Goal: Information Seeking & Learning: Learn about a topic

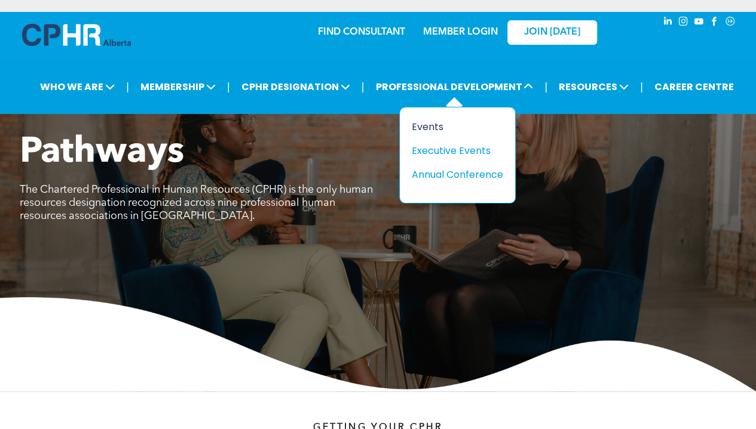
click at [432, 120] on div "Events" at bounding box center [453, 126] width 82 height 15
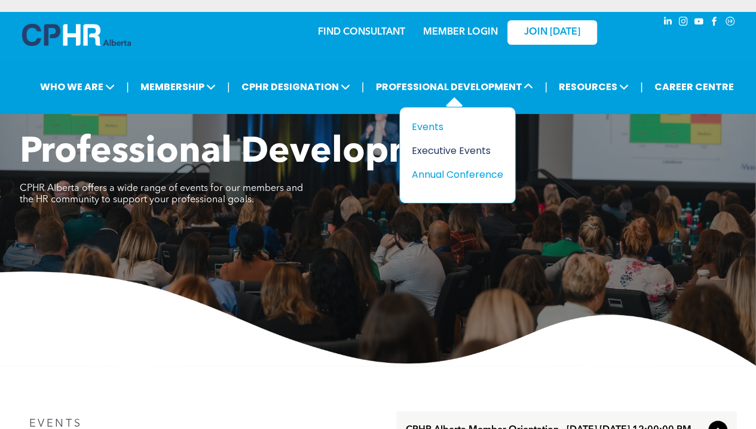
click at [466, 150] on div "Executive Events" at bounding box center [453, 150] width 82 height 15
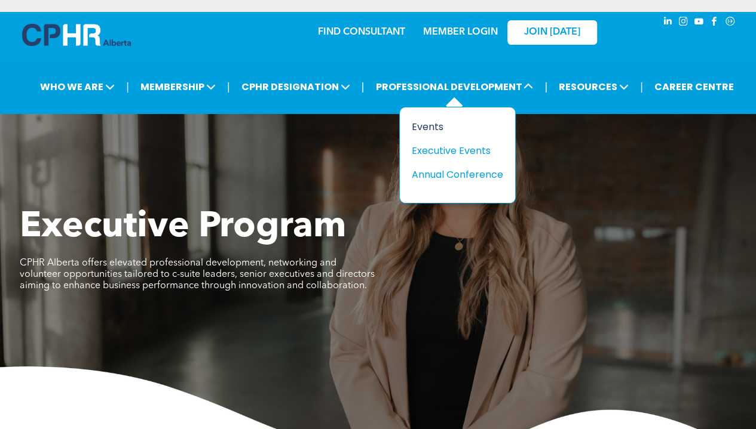
click at [419, 126] on div "Events" at bounding box center [453, 126] width 82 height 15
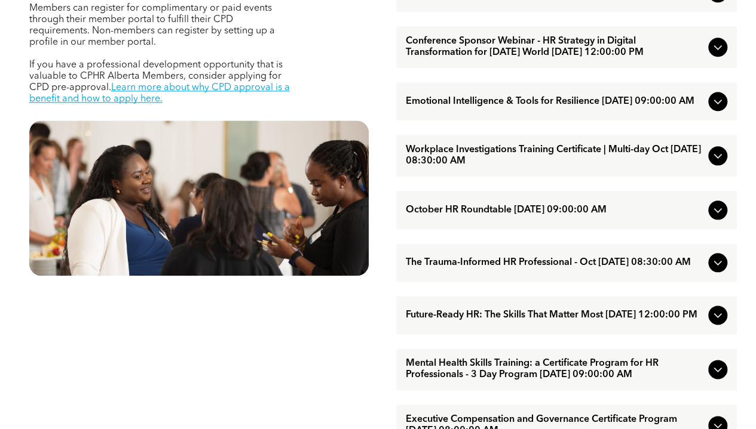
scroll to position [538, 0]
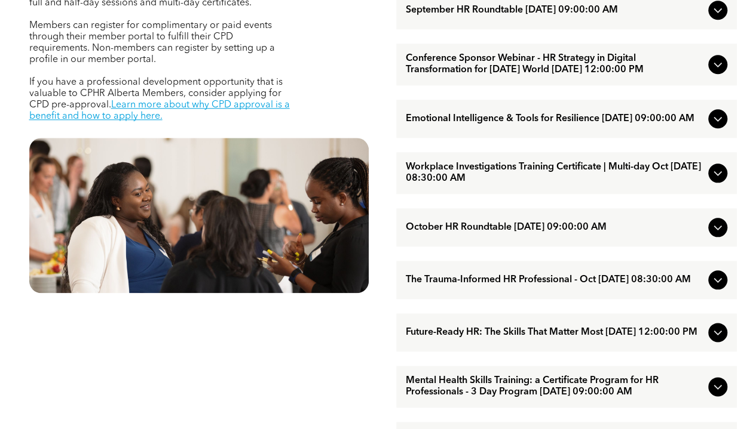
click at [589, 70] on span "Conference Sponsor Webinar - HR Strategy in Digital Transformation for Today’s …" at bounding box center [554, 64] width 297 height 23
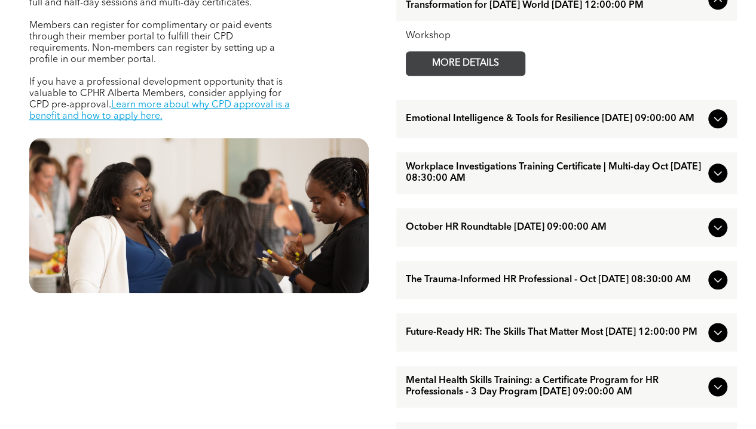
click at [466, 71] on span "MORE DETAILS" at bounding box center [465, 63] width 94 height 23
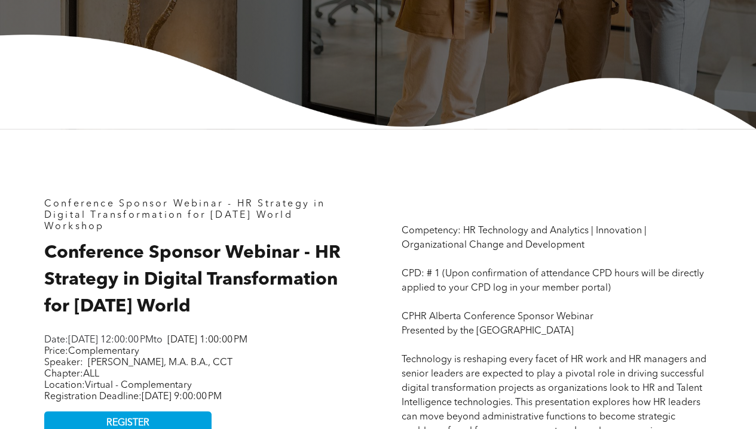
scroll to position [418, 0]
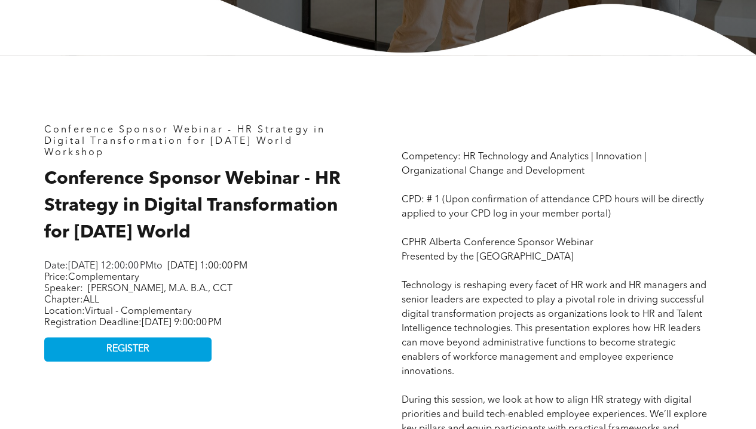
drag, startPoint x: 258, startPoint y: 300, endPoint x: 92, endPoint y: 307, distance: 166.2
click at [92, 295] on p "Price: Complementary Speaker: MacDonald Oguike, M.A. B.A., CCT" at bounding box center [193, 283] width 299 height 23
copy span "MacDonald Oguike, M.A. B.A., CCT"
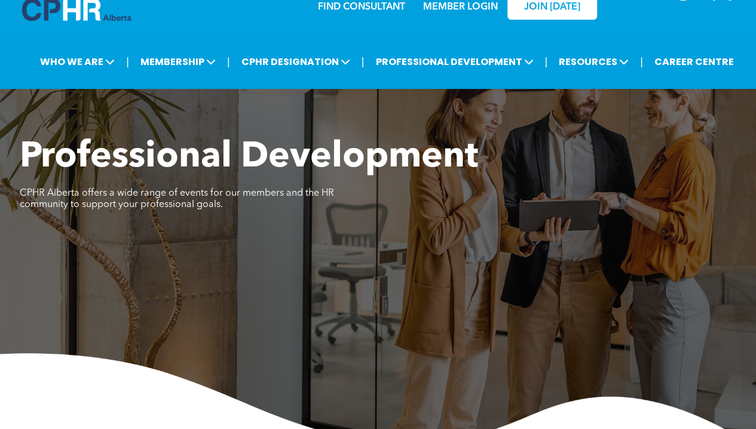
scroll to position [0, 0]
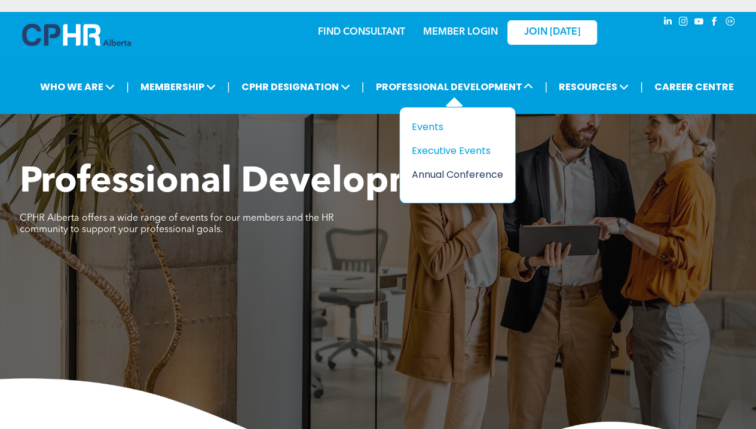
click at [465, 172] on div "Annual Conference" at bounding box center [453, 174] width 82 height 15
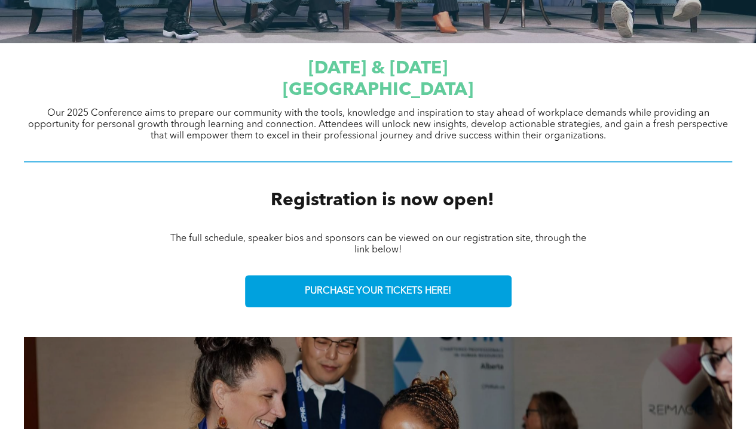
scroll to position [418, 0]
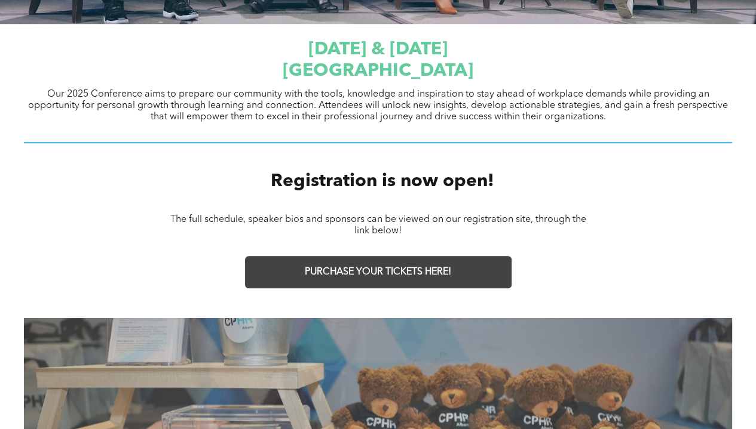
click at [424, 277] on span "PURCHASE YOUR TICKETS HERE!" at bounding box center [378, 272] width 146 height 11
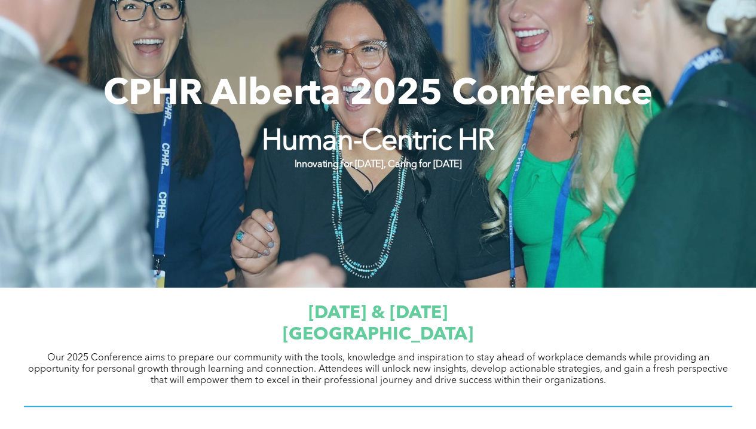
scroll to position [0, 0]
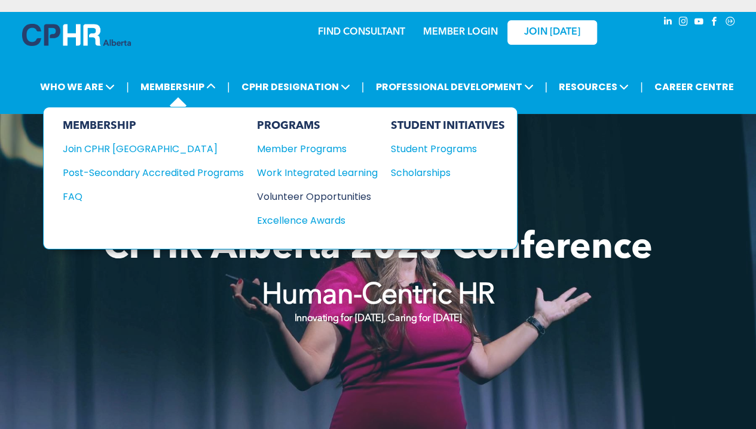
click at [328, 196] on div "Volunteer Opportunities" at bounding box center [311, 196] width 109 height 15
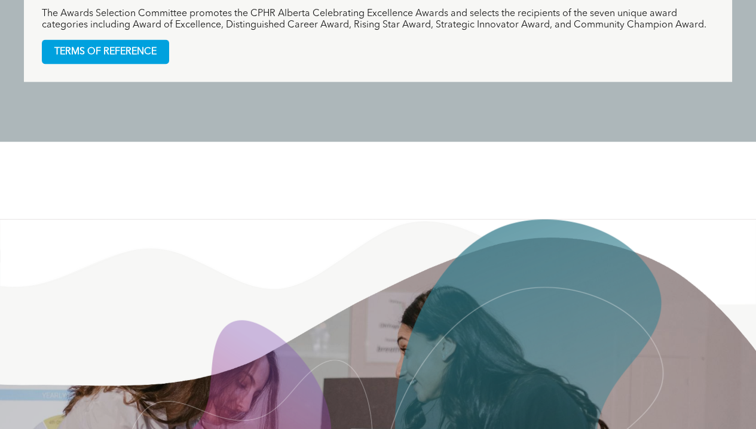
scroll to position [1195, 0]
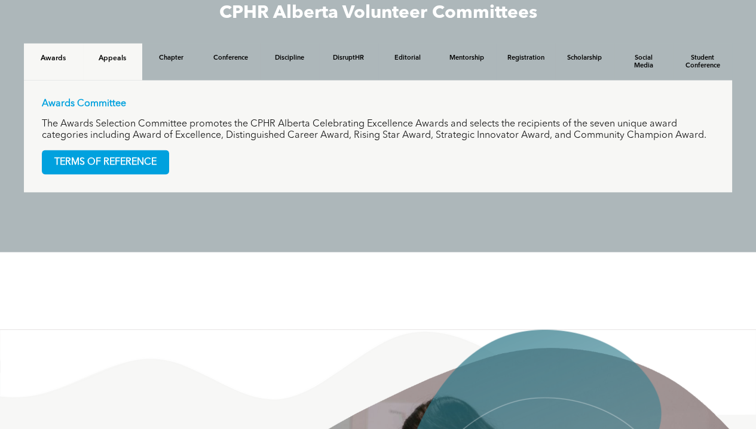
click at [115, 62] on h4 "Appeals" at bounding box center [113, 58] width 38 height 8
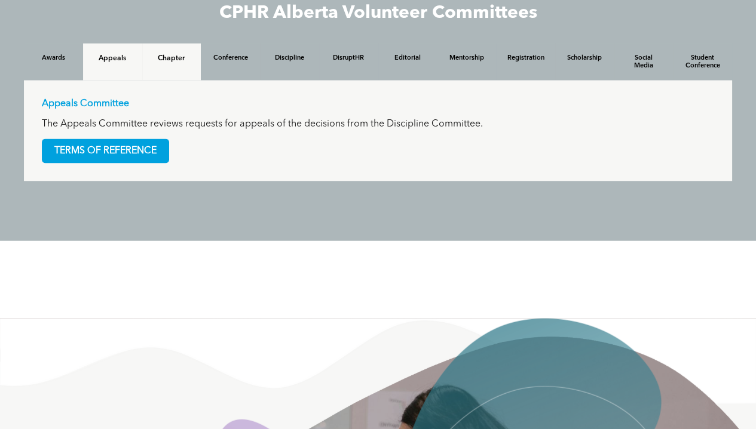
click at [168, 63] on h4 "Chapter" at bounding box center [172, 58] width 38 height 8
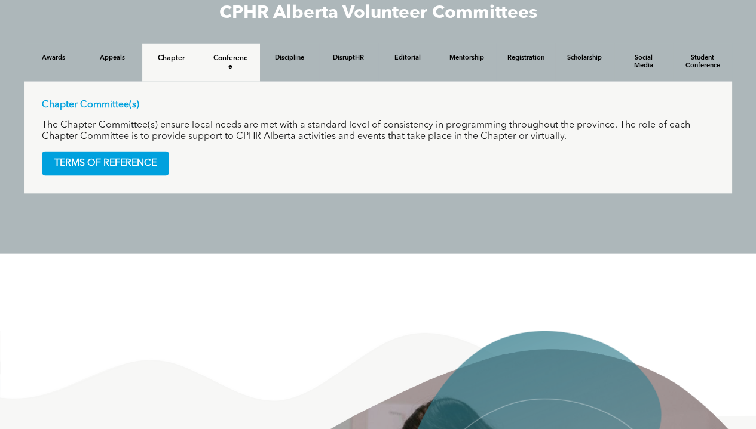
click at [219, 63] on h4 "Conference" at bounding box center [230, 62] width 38 height 17
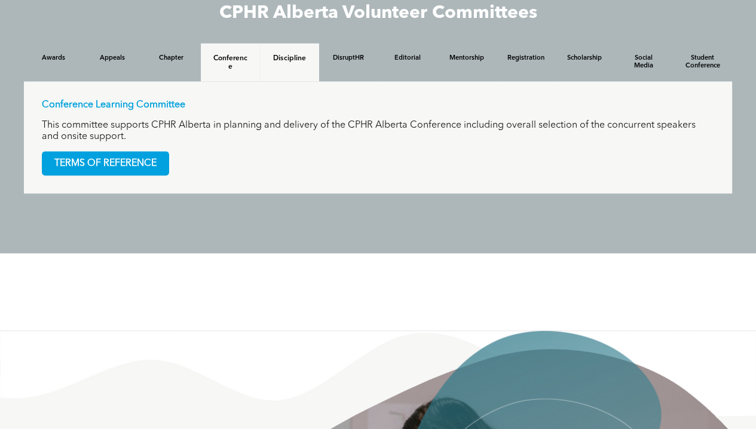
click at [281, 63] on h4 "Discipline" at bounding box center [290, 58] width 38 height 8
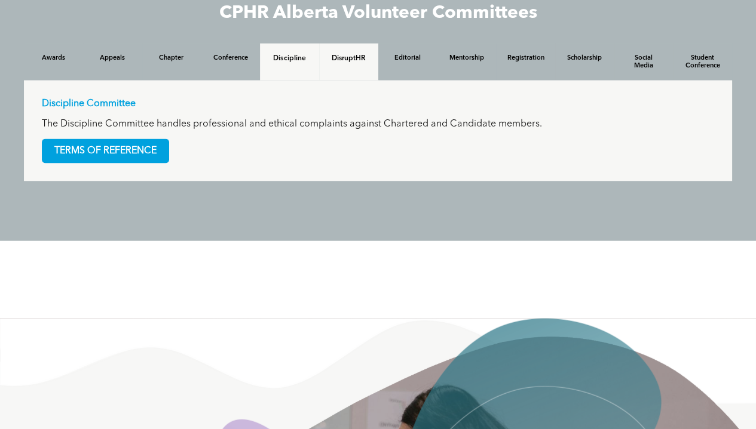
click at [363, 63] on h4 "DisruptHR" at bounding box center [349, 58] width 38 height 8
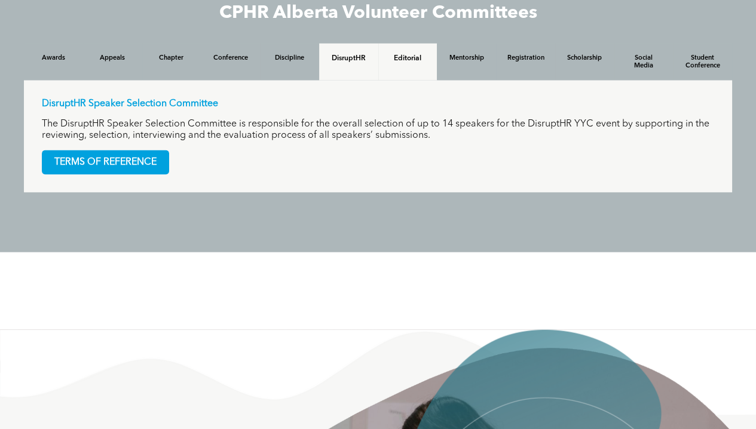
click at [398, 66] on div "Editorial" at bounding box center [407, 62] width 59 height 37
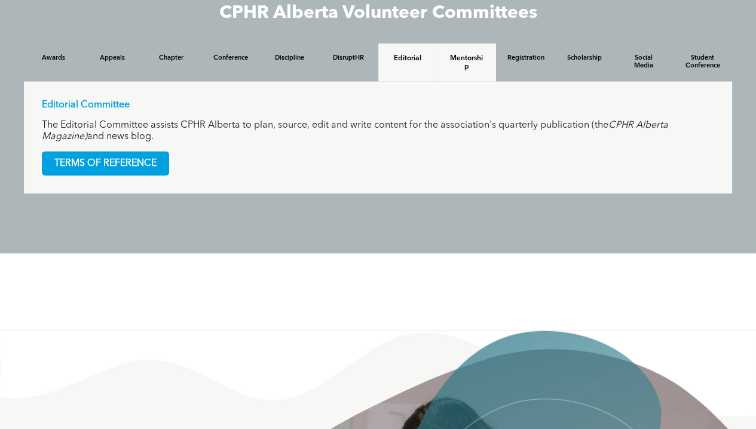
click at [458, 64] on h4 "Mentorship" at bounding box center [466, 62] width 38 height 17
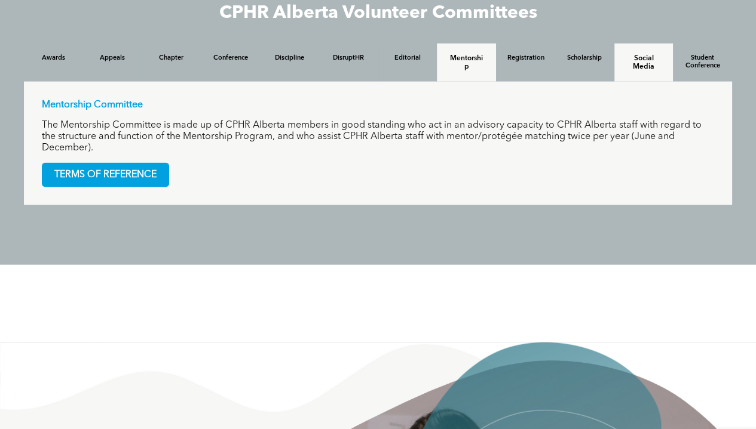
click at [631, 69] on h4 "Social Media" at bounding box center [644, 62] width 38 height 17
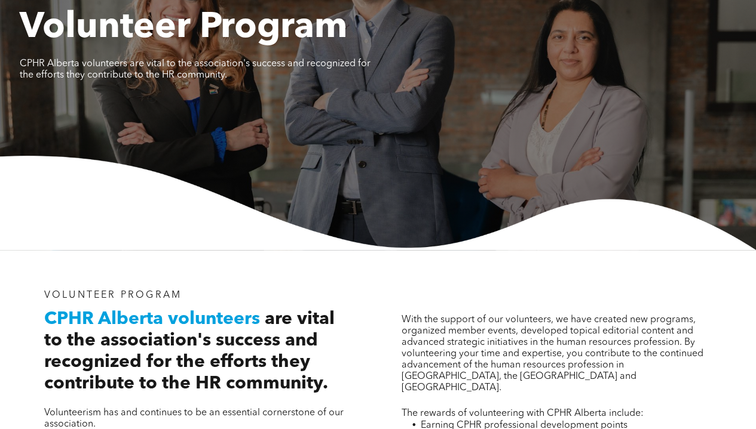
scroll to position [0, 0]
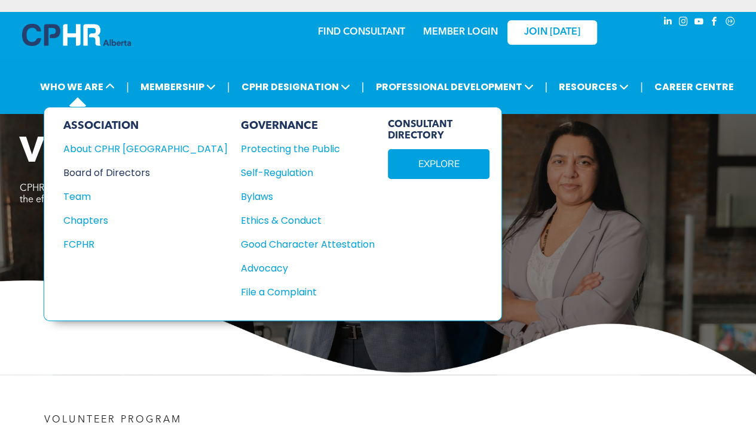
click at [117, 167] on div "Board of Directors" at bounding box center [137, 172] width 148 height 15
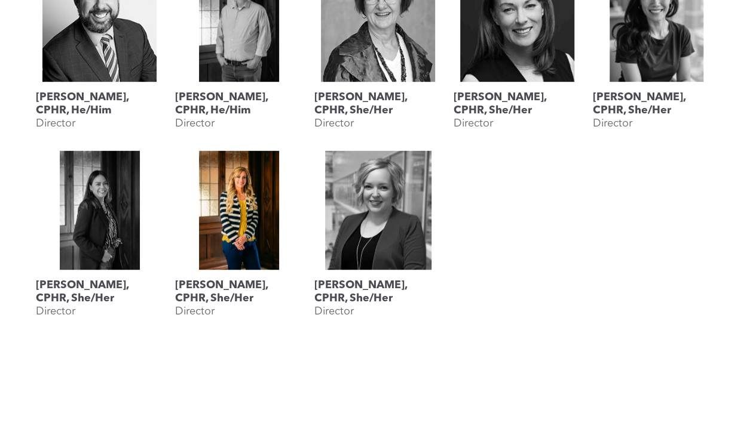
scroll to position [777, 0]
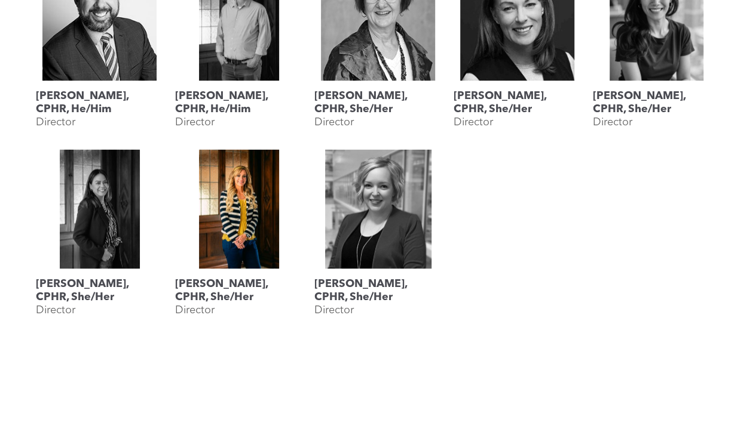
click at [240, 283] on h3 "[PERSON_NAME], CPHR, She/Her" at bounding box center [238, 291] width 127 height 26
click at [250, 207] on link "Megan Vaughan, CPHR, She/Her" at bounding box center [238, 208] width 127 height 119
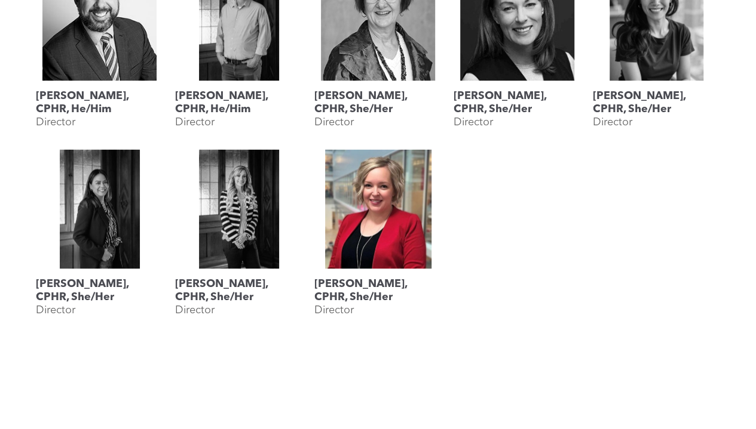
click at [334, 243] on link "Shauna Yohemas, CPHR, She/Her" at bounding box center [377, 208] width 127 height 119
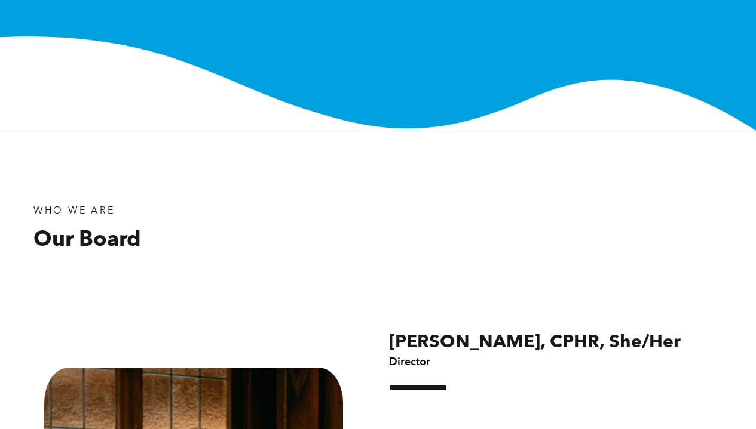
scroll to position [60, 0]
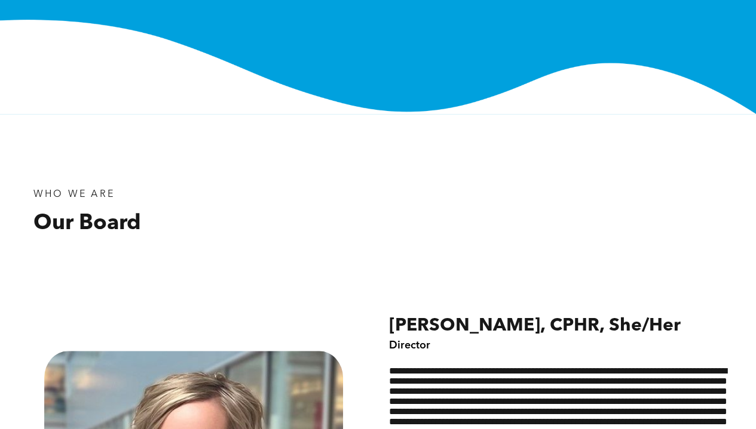
scroll to position [60, 0]
